Goal: Contribute content

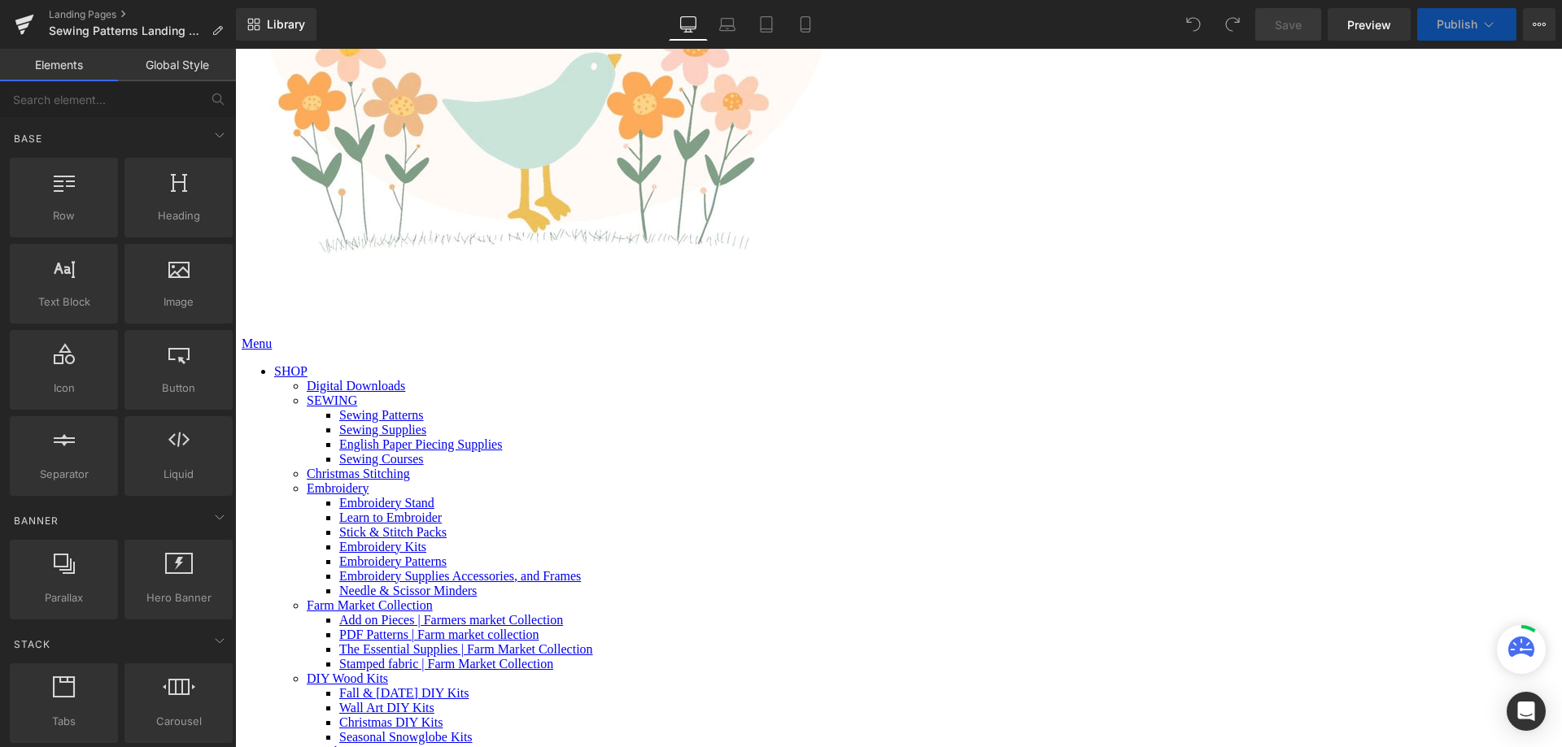
scroll to position [569, 0]
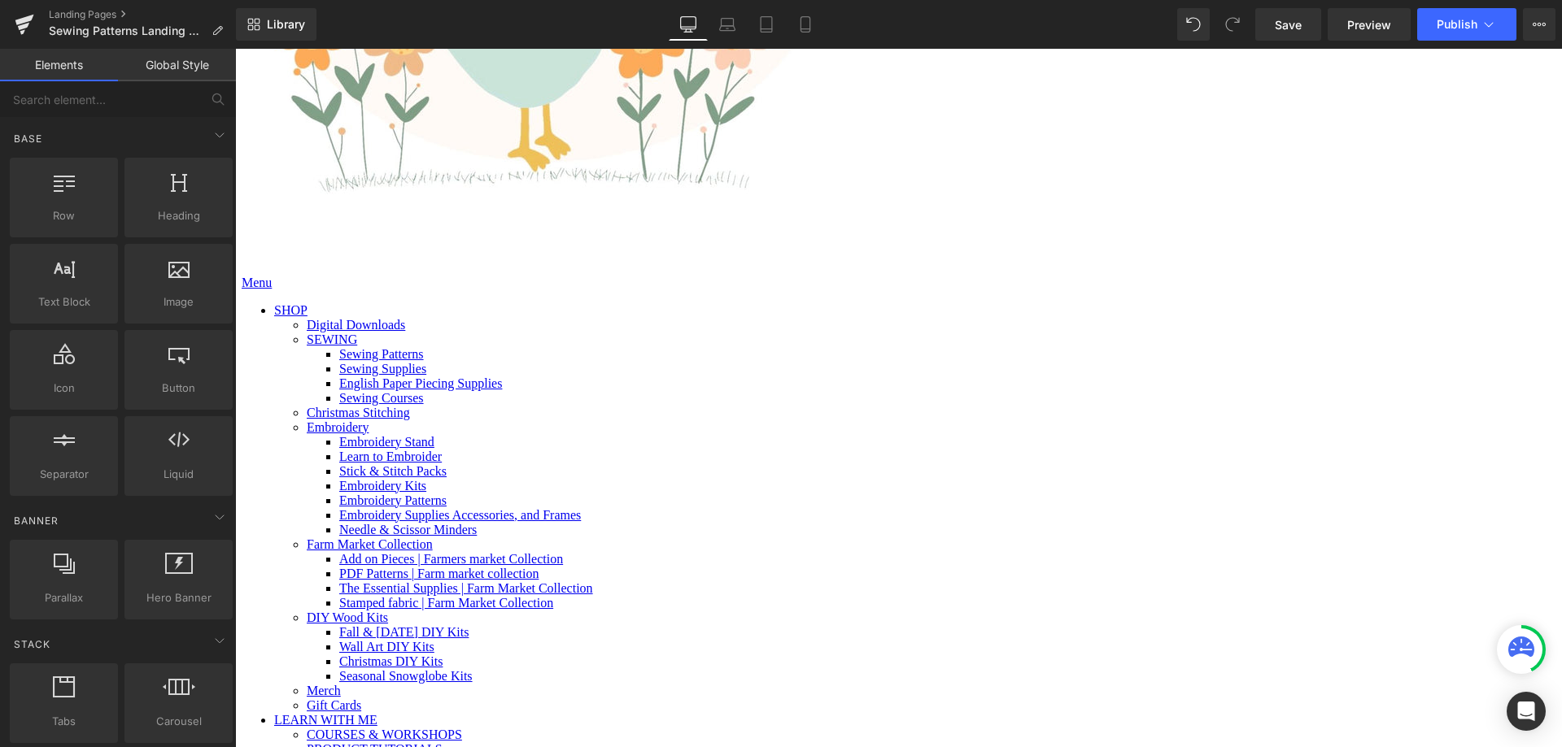
click at [235, 49] on span "Product" at bounding box center [235, 49] width 0 height 0
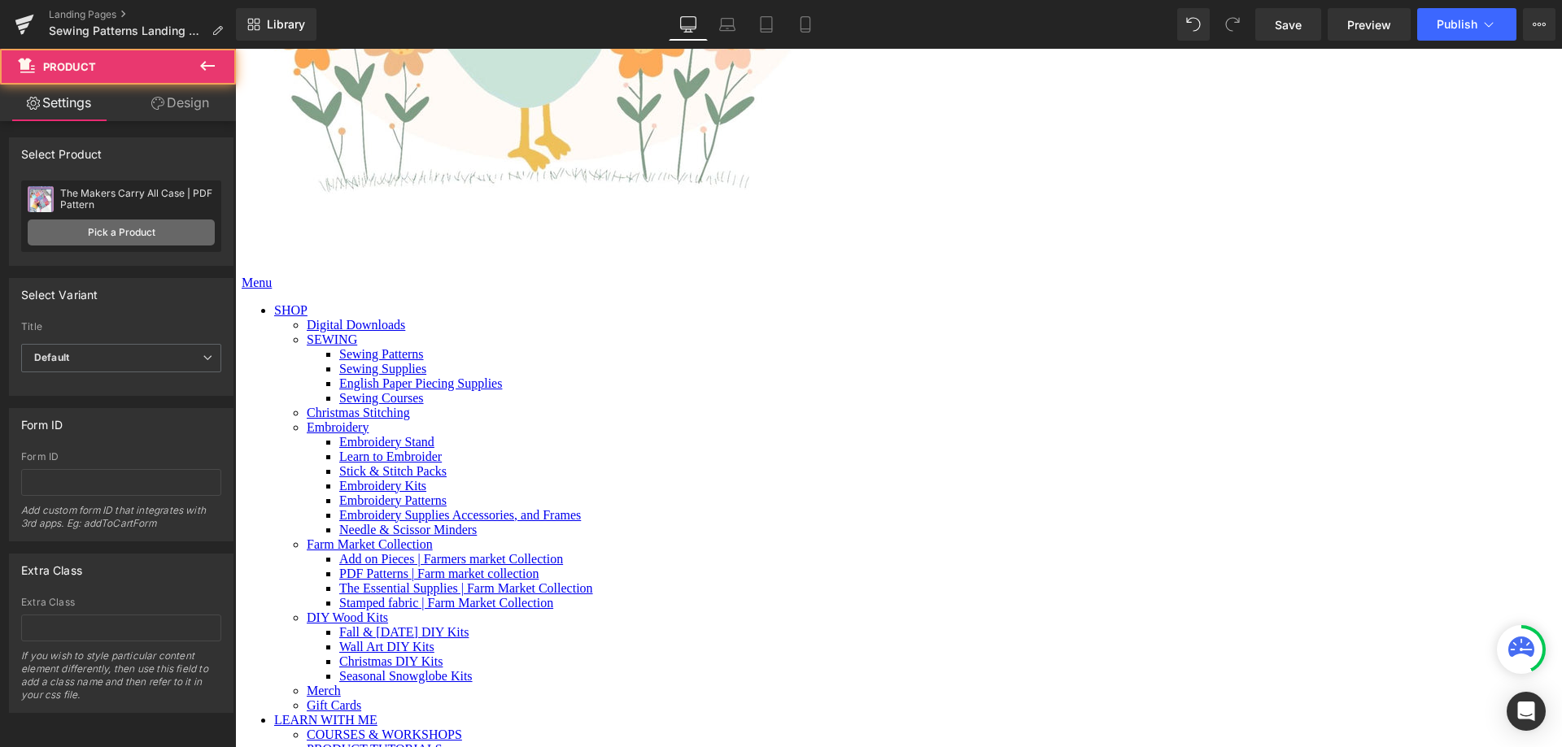
click at [145, 225] on link "Pick a Product" at bounding box center [121, 233] width 187 height 26
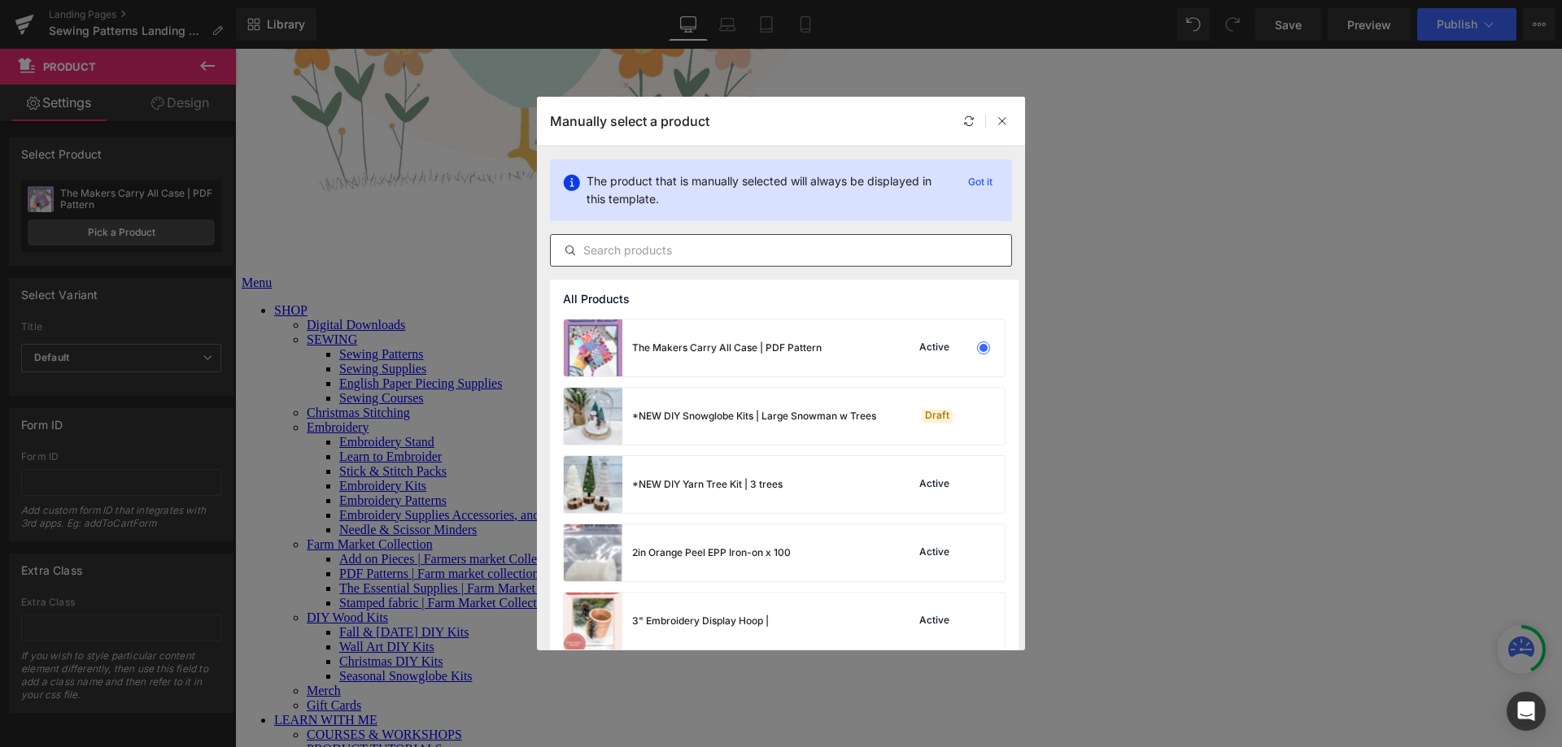
click at [623, 249] on input "text" at bounding box center [781, 251] width 460 height 20
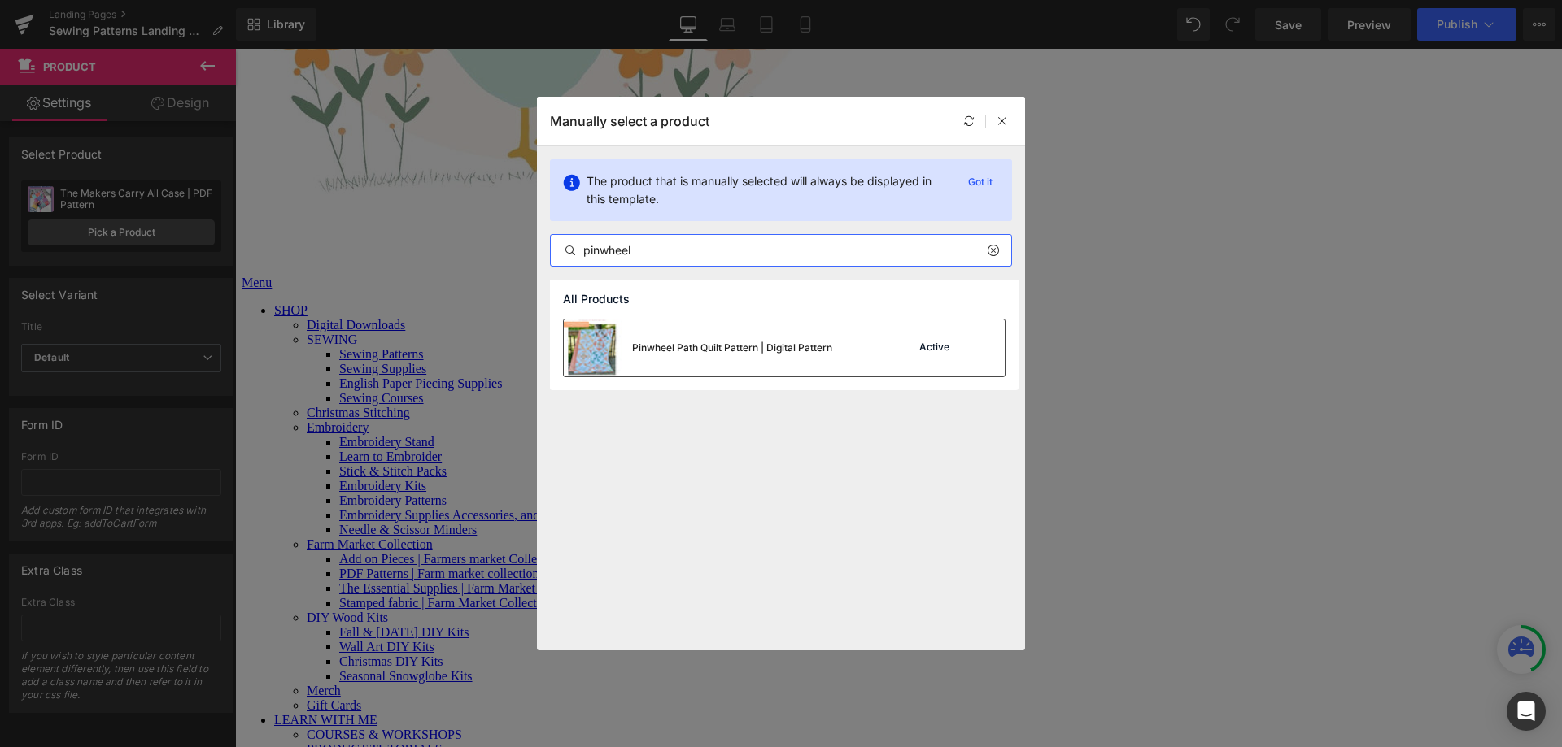
type input "pinwheel"
click at [670, 358] on div "Pinwheel Path Quilt Pattern | Digital Pattern" at bounding box center [698, 348] width 268 height 57
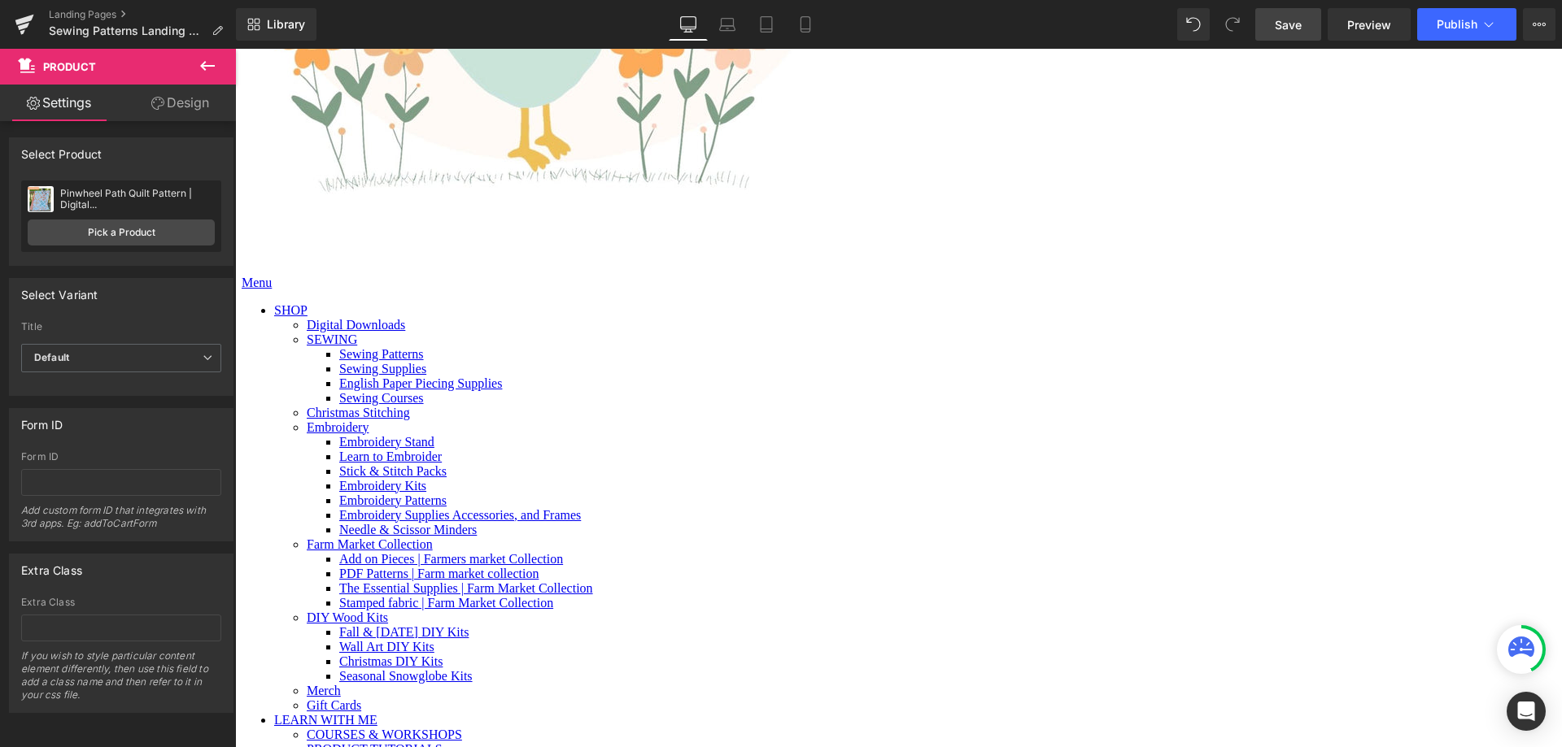
click at [1270, 26] on link "Save" at bounding box center [1288, 24] width 66 height 33
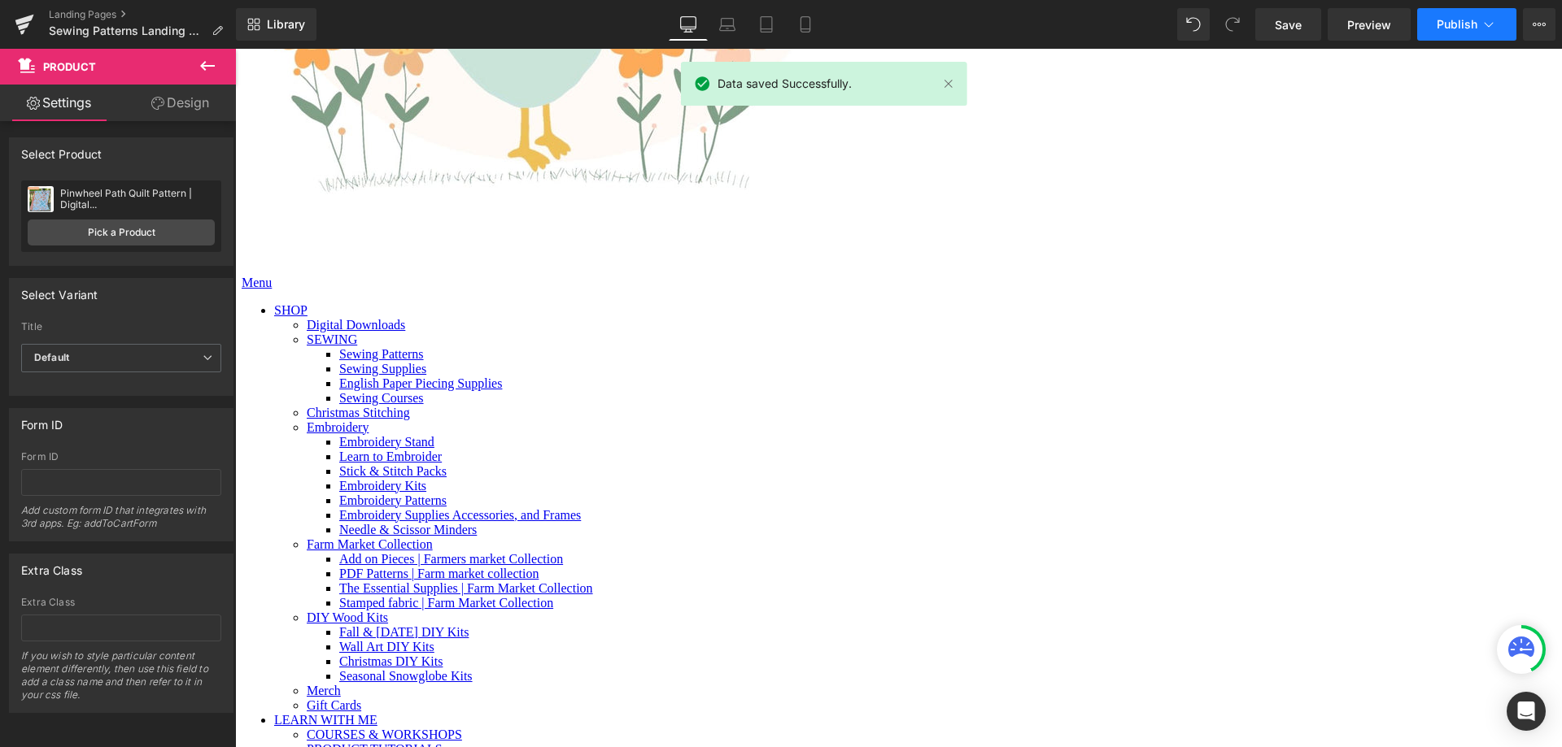
click at [1458, 22] on span "Publish" at bounding box center [1456, 24] width 41 height 13
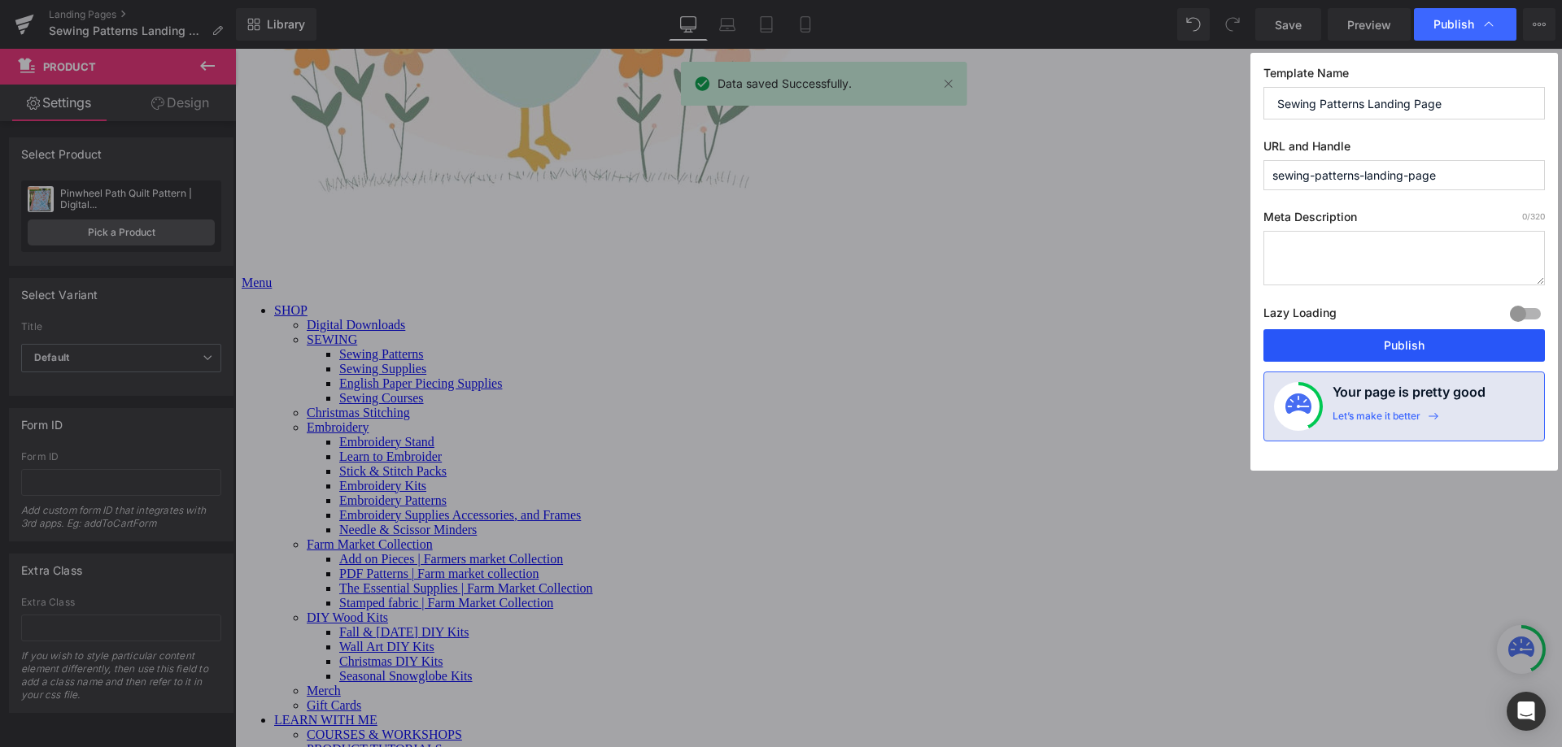
click at [1345, 335] on button "Publish" at bounding box center [1403, 345] width 281 height 33
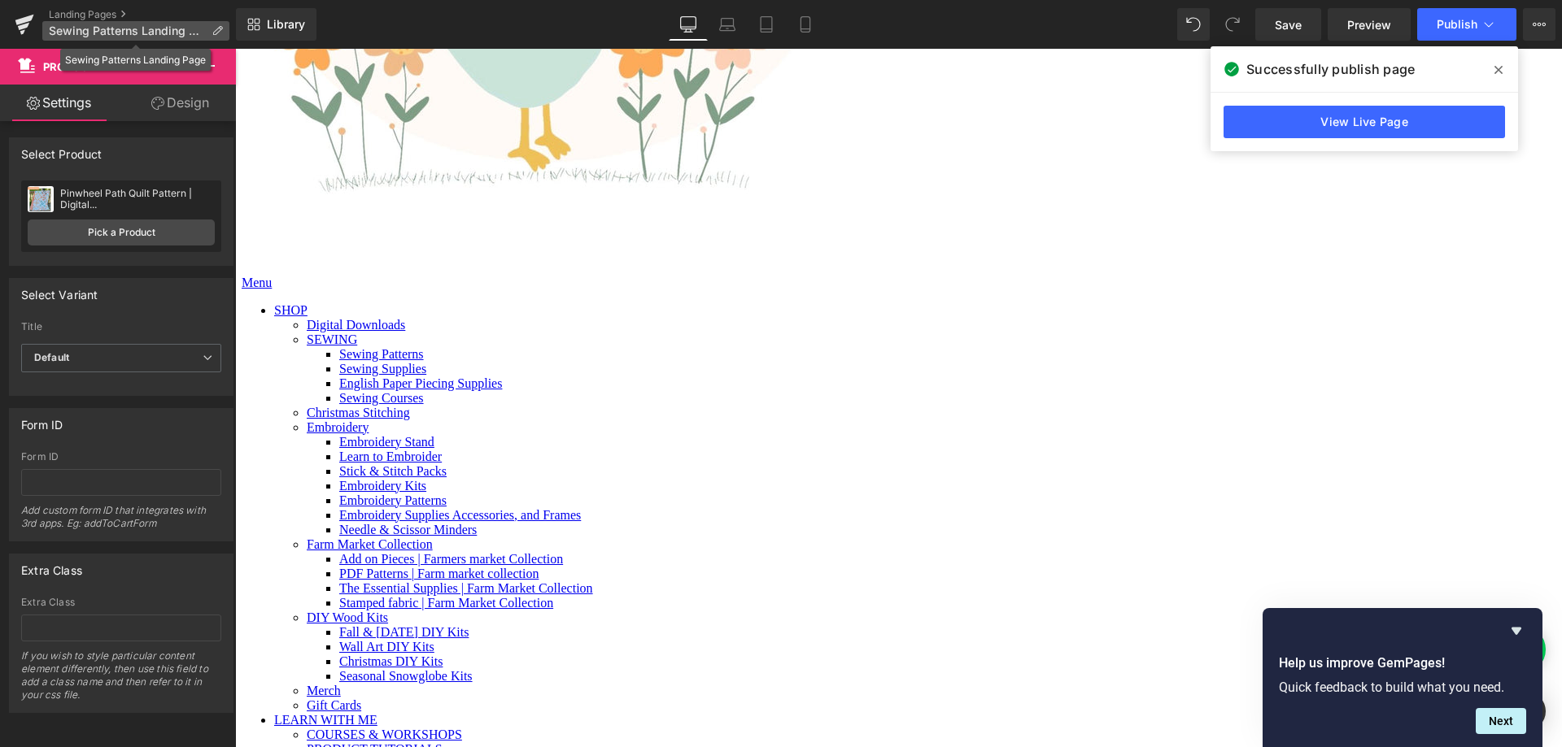
click at [88, 28] on span "Sewing Patterns Landing Page" at bounding box center [127, 30] width 156 height 13
click at [9, 26] on link at bounding box center [24, 24] width 49 height 49
